Goal: Task Accomplishment & Management: Use online tool/utility

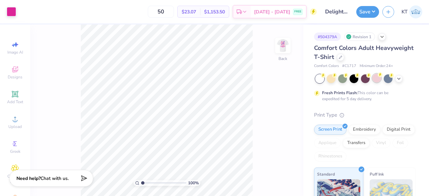
click at [376, 81] on div at bounding box center [376, 78] width 9 height 9
click at [398, 78] on polyline at bounding box center [399, 77] width 3 height 1
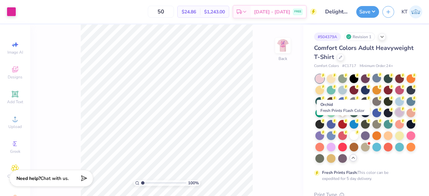
click at [395, 117] on div at bounding box center [399, 112] width 9 height 9
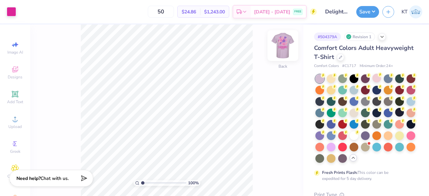
click at [283, 47] on img at bounding box center [283, 45] width 27 height 27
click at [279, 49] on img at bounding box center [283, 45] width 27 height 27
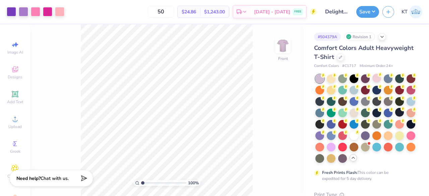
click at [286, 47] on img at bounding box center [282, 45] width 13 height 13
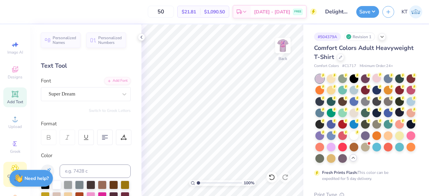
click at [8, 167] on div "Clipart & logos" at bounding box center [14, 174] width 23 height 25
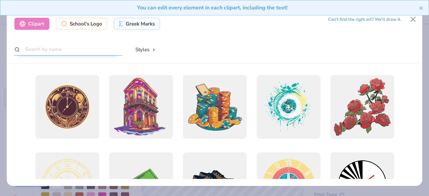
click at [67, 50] on input "text" at bounding box center [67, 49] width 107 height 12
type input "flowers"
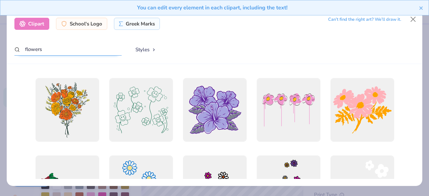
scroll to position [547, 0]
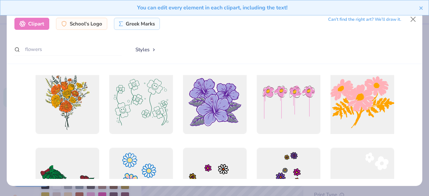
click at [352, 99] on div at bounding box center [362, 102] width 70 height 70
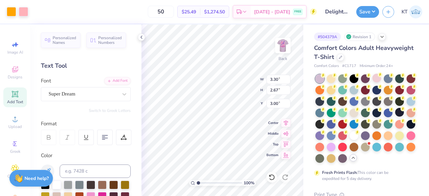
type input "3.30"
type input "2.67"
type input "3.00"
click at [11, 12] on div at bounding box center [11, 10] width 9 height 9
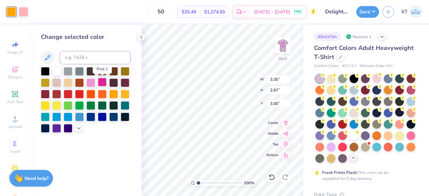
click at [100, 81] on div at bounding box center [102, 82] width 9 height 9
click at [59, 129] on div at bounding box center [56, 127] width 9 height 9
click at [78, 128] on icon at bounding box center [78, 127] width 5 height 5
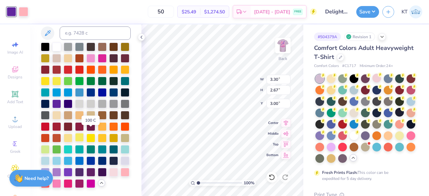
scroll to position [46, 0]
click at [50, 167] on div at bounding box center [45, 171] width 9 height 9
click at [61, 167] on div at bounding box center [56, 171] width 9 height 9
click at [23, 10] on div at bounding box center [23, 10] width 9 height 9
click at [61, 179] on div at bounding box center [56, 183] width 9 height 9
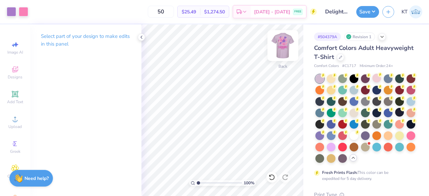
click at [283, 43] on img at bounding box center [283, 45] width 27 height 27
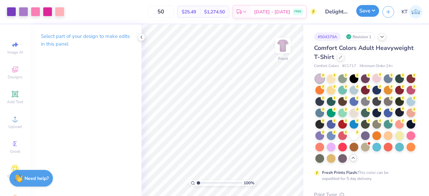
click at [371, 10] on button "Save" at bounding box center [367, 11] width 23 height 12
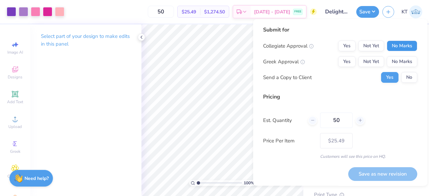
click at [403, 47] on button "No Marks" at bounding box center [402, 46] width 31 height 11
click at [397, 61] on button "No Marks" at bounding box center [402, 61] width 31 height 11
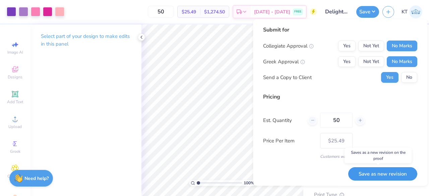
click at [367, 173] on button "Save as new revision" at bounding box center [382, 174] width 69 height 14
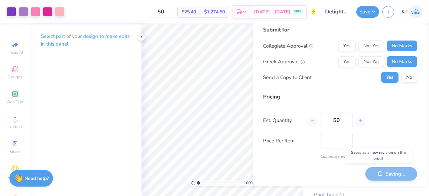
type input "$25.49"
